Goal: Navigation & Orientation: Find specific page/section

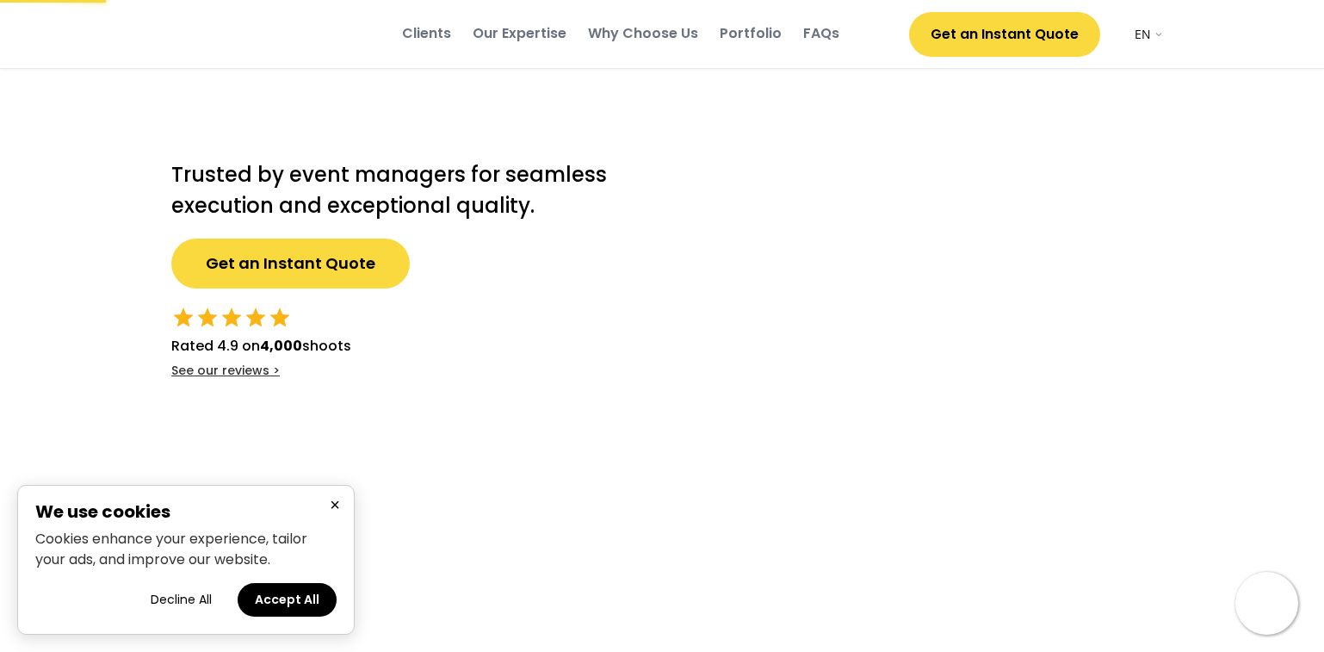
select select ""en""
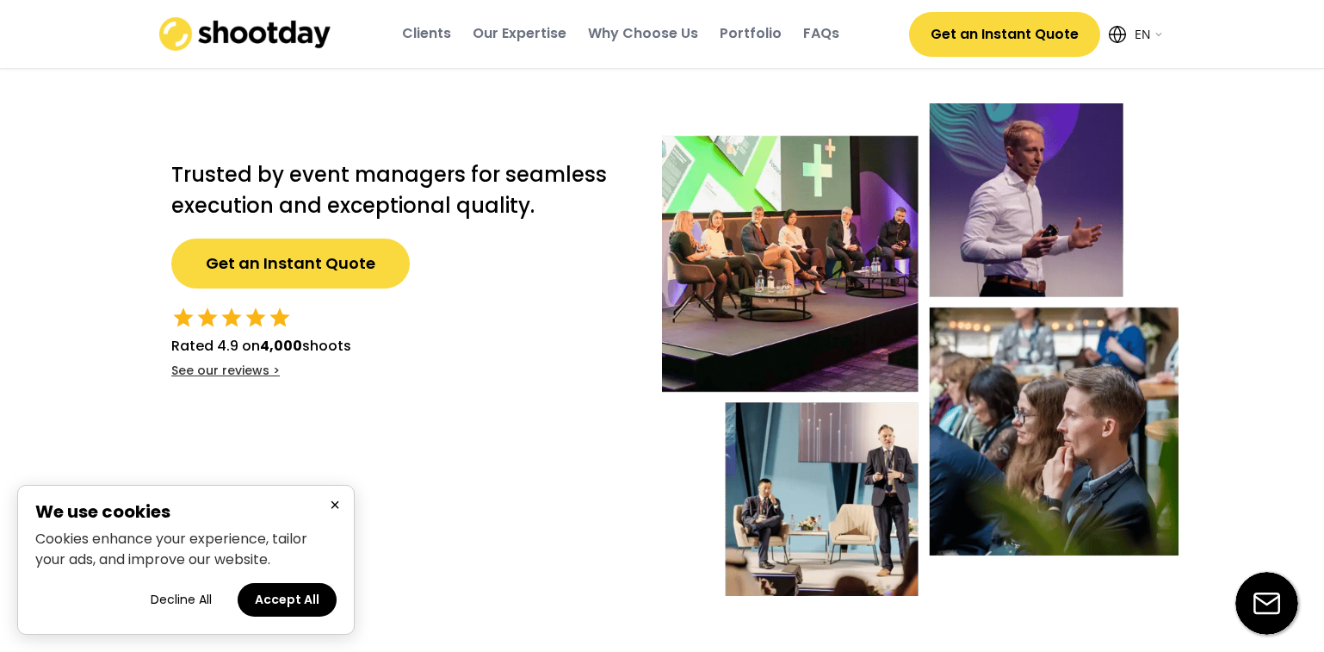
click at [768, 29] on div "Portfolio" at bounding box center [751, 33] width 62 height 19
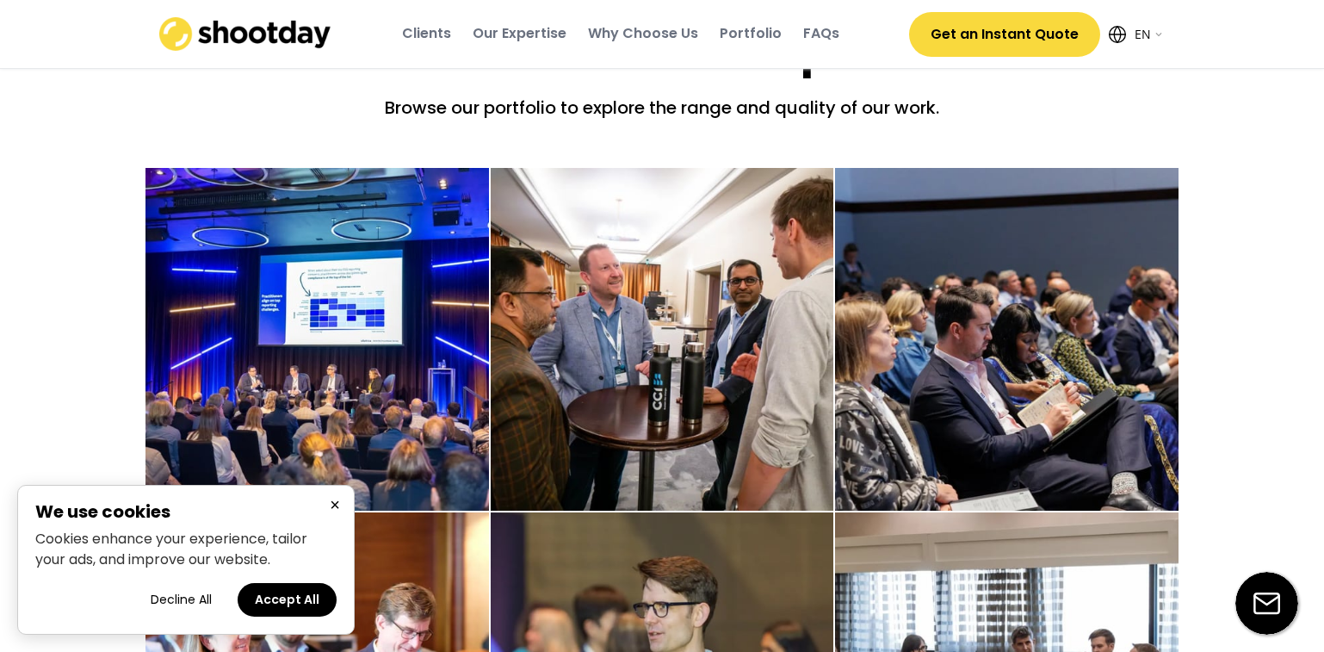
scroll to position [2489, 0]
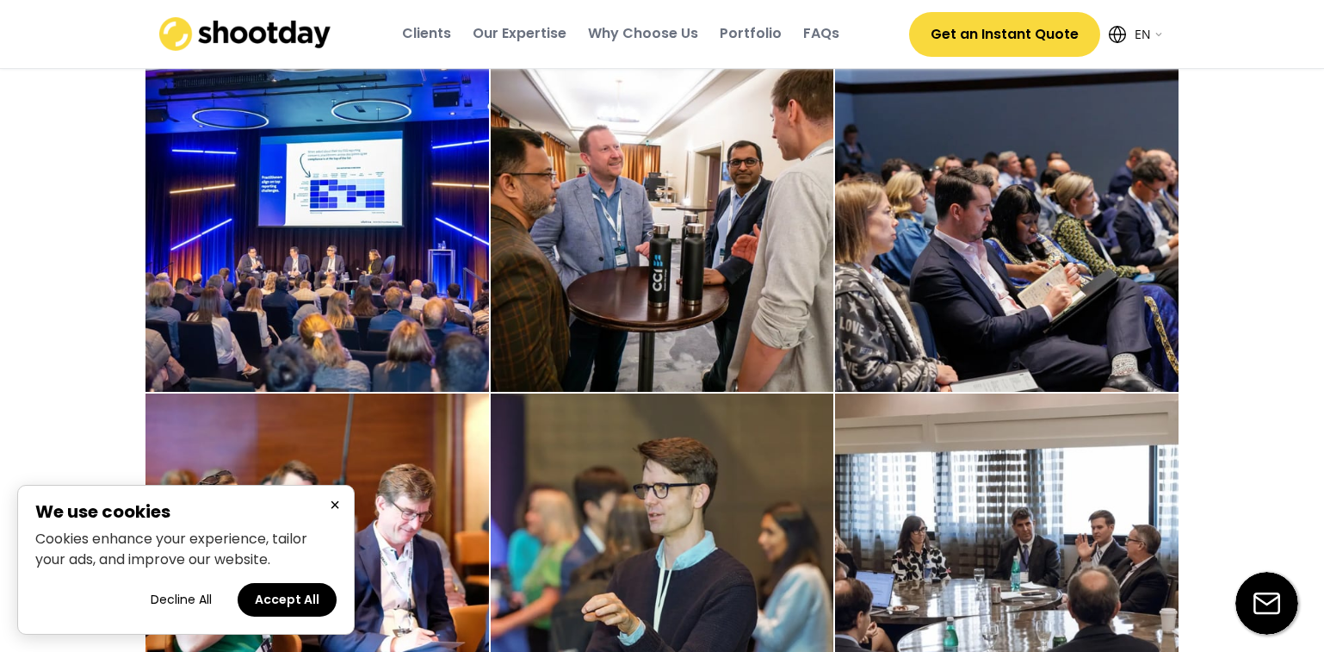
click at [332, 501] on button "×" at bounding box center [335, 505] width 21 height 22
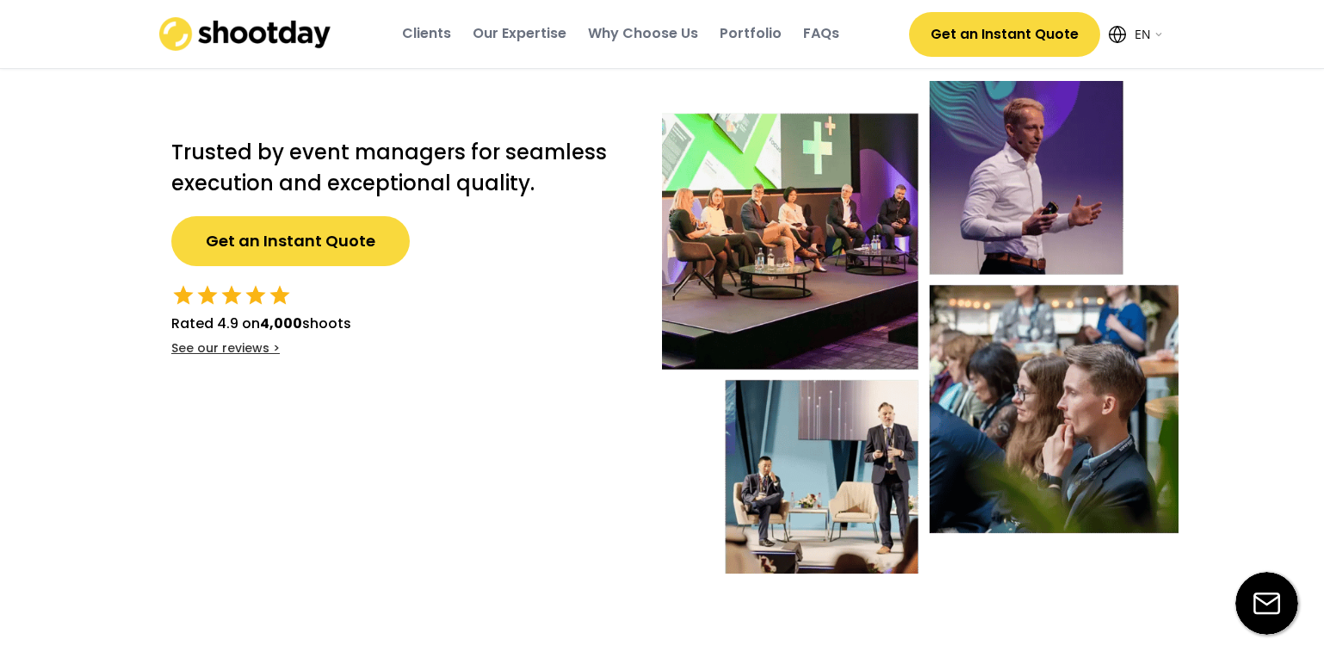
scroll to position [0, 0]
